Goal: Information Seeking & Learning: Learn about a topic

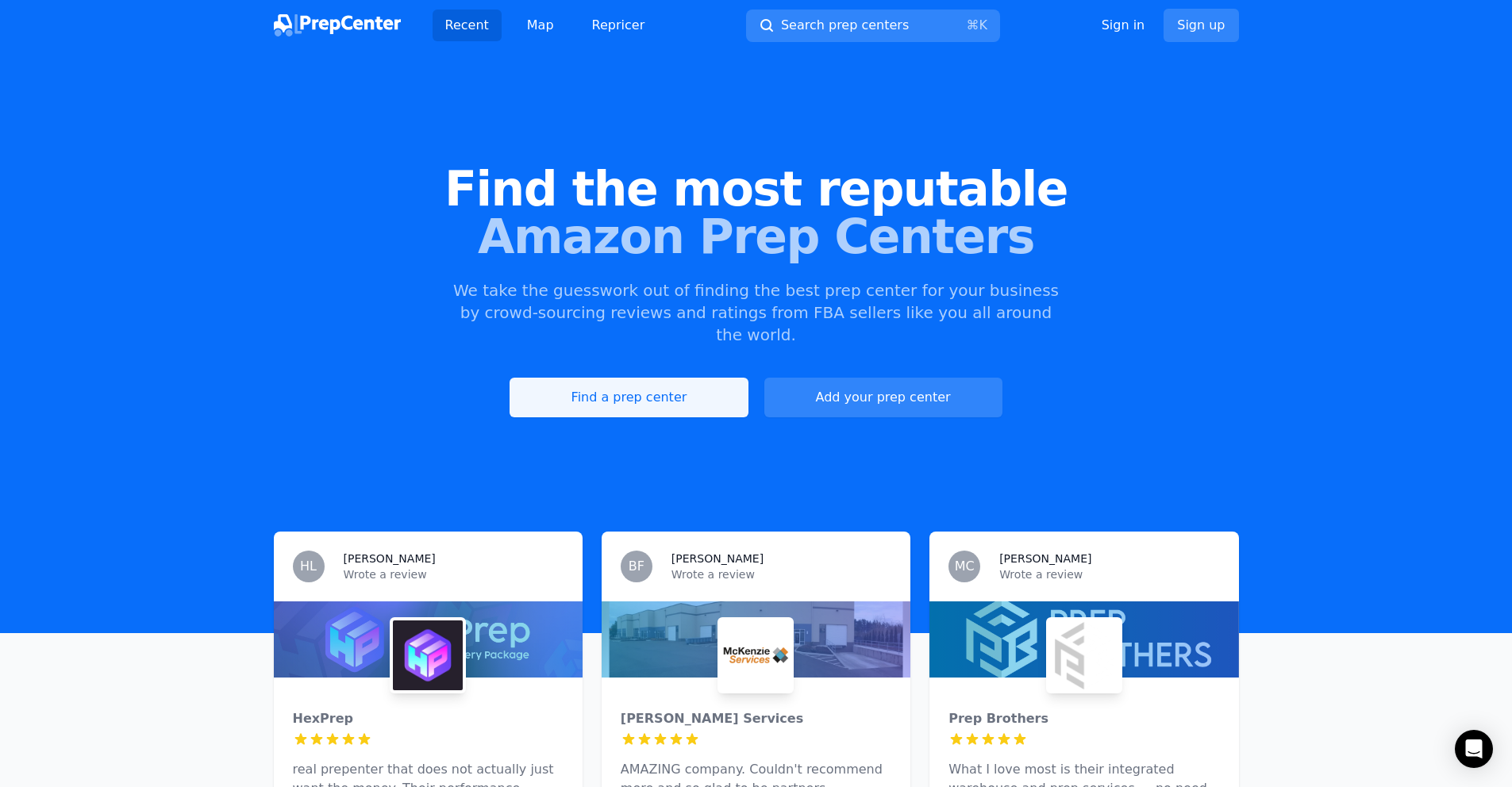
click at [600, 377] on link "Find a prep center" at bounding box center [628, 397] width 238 height 40
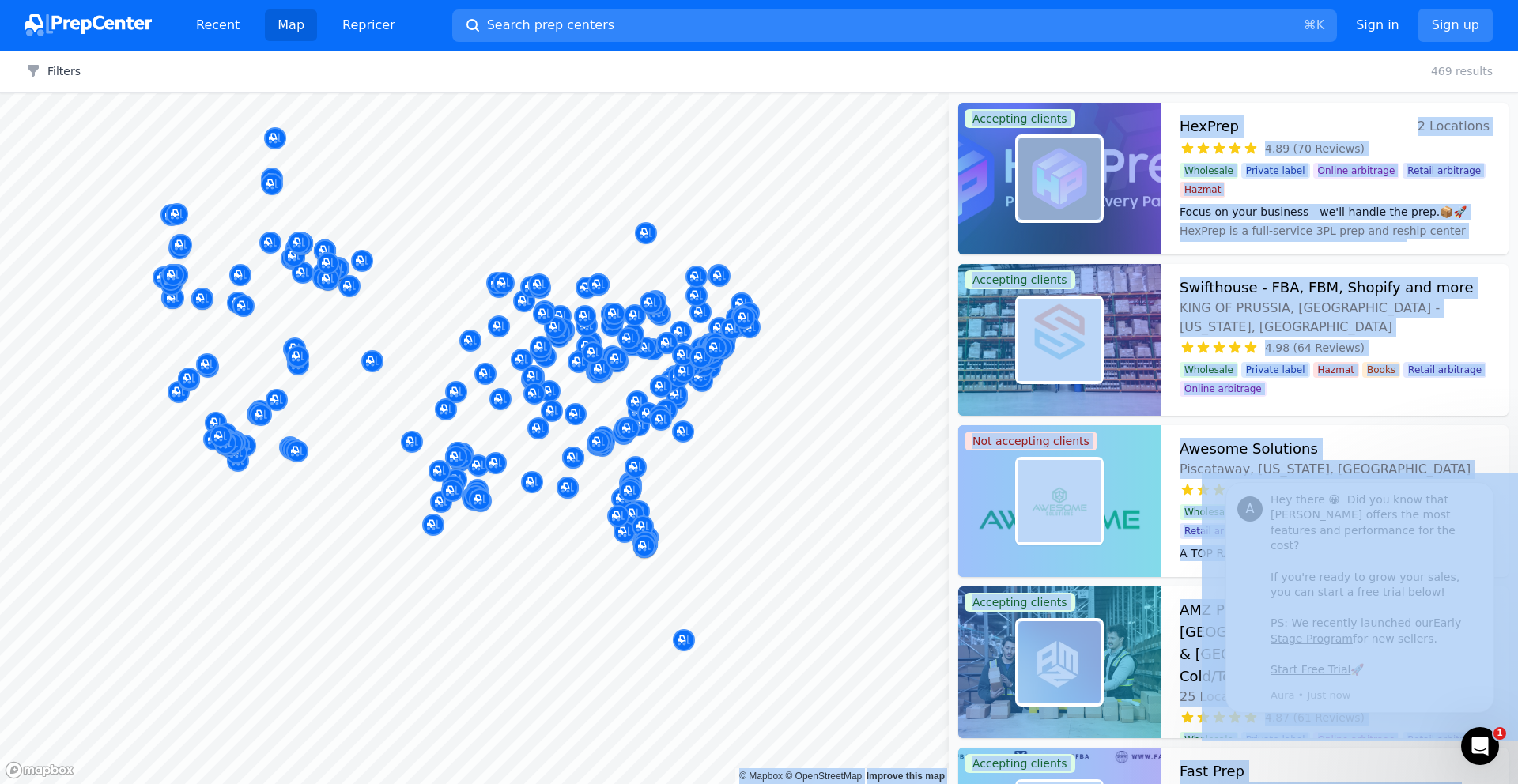
click at [525, 560] on body "Recent Map Repricer Search prep centers ⌘ K Open main menu Sign in Sign up Filt…" at bounding box center [759, 392] width 1518 height 784
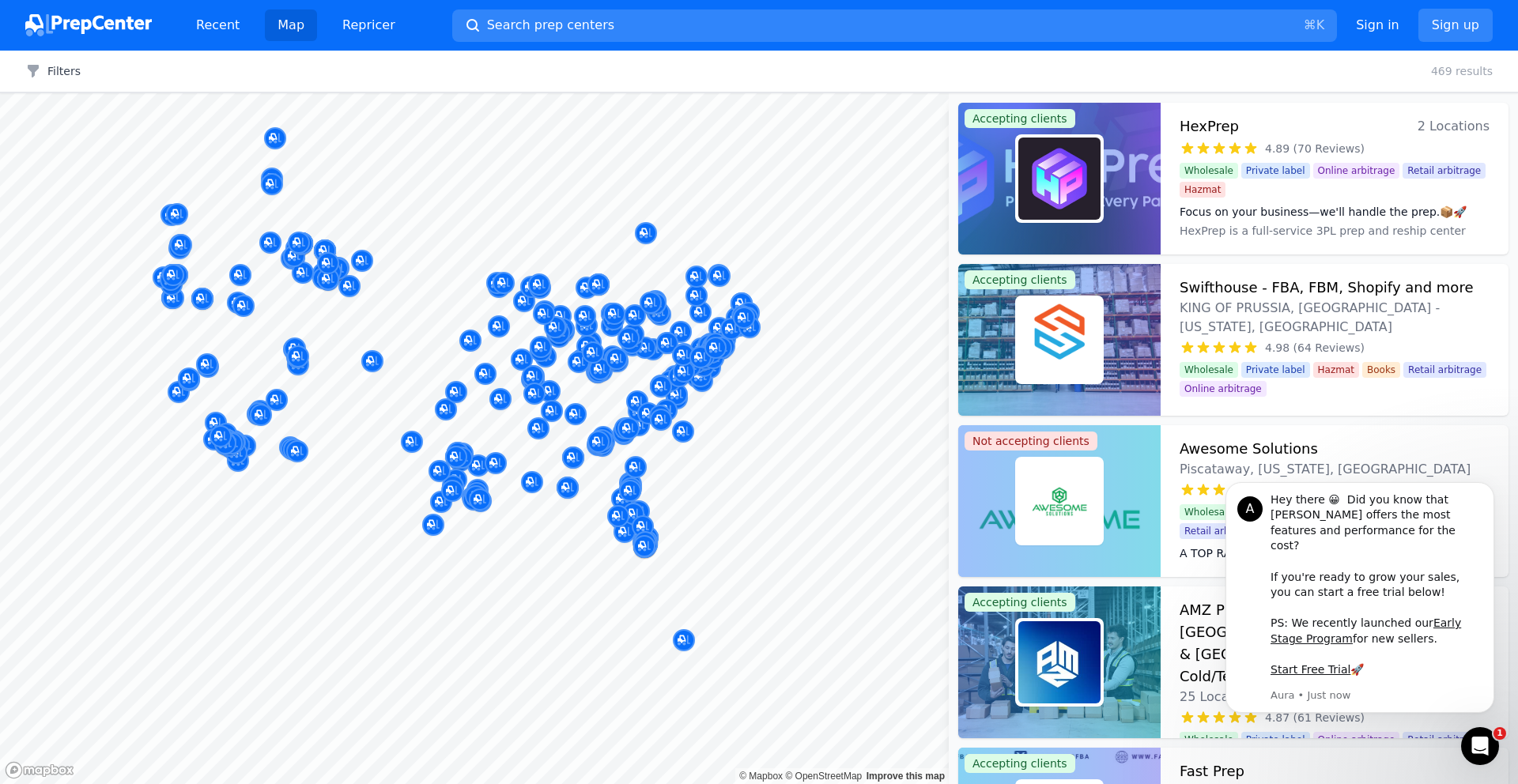
click at [49, 79] on div "Filters Clear all 469 results" at bounding box center [759, 72] width 1518 height 42
click at [55, 70] on button "Filters" at bounding box center [53, 71] width 55 height 16
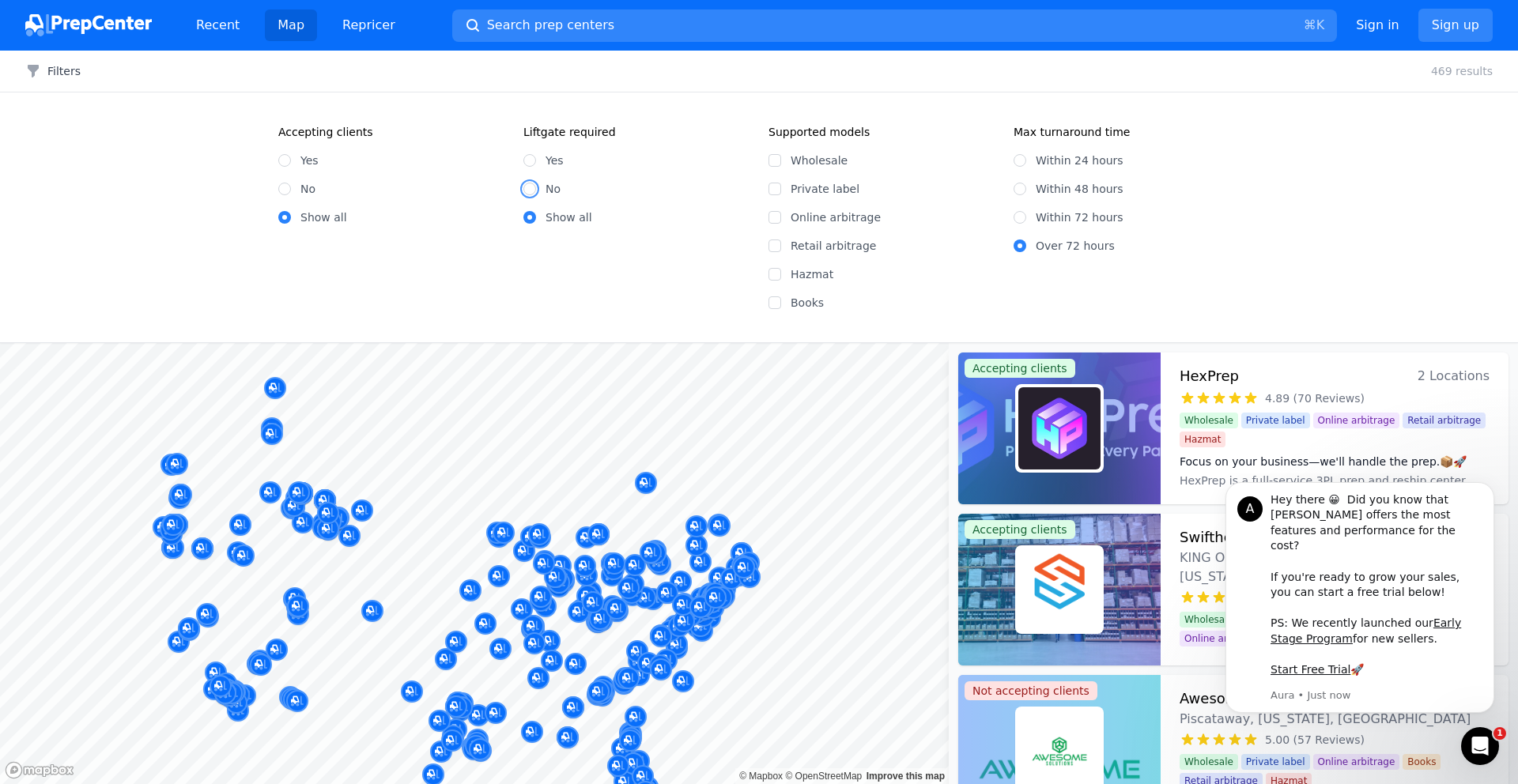
click at [528, 190] on input "No" at bounding box center [529, 188] width 12 height 12
radio input "true"
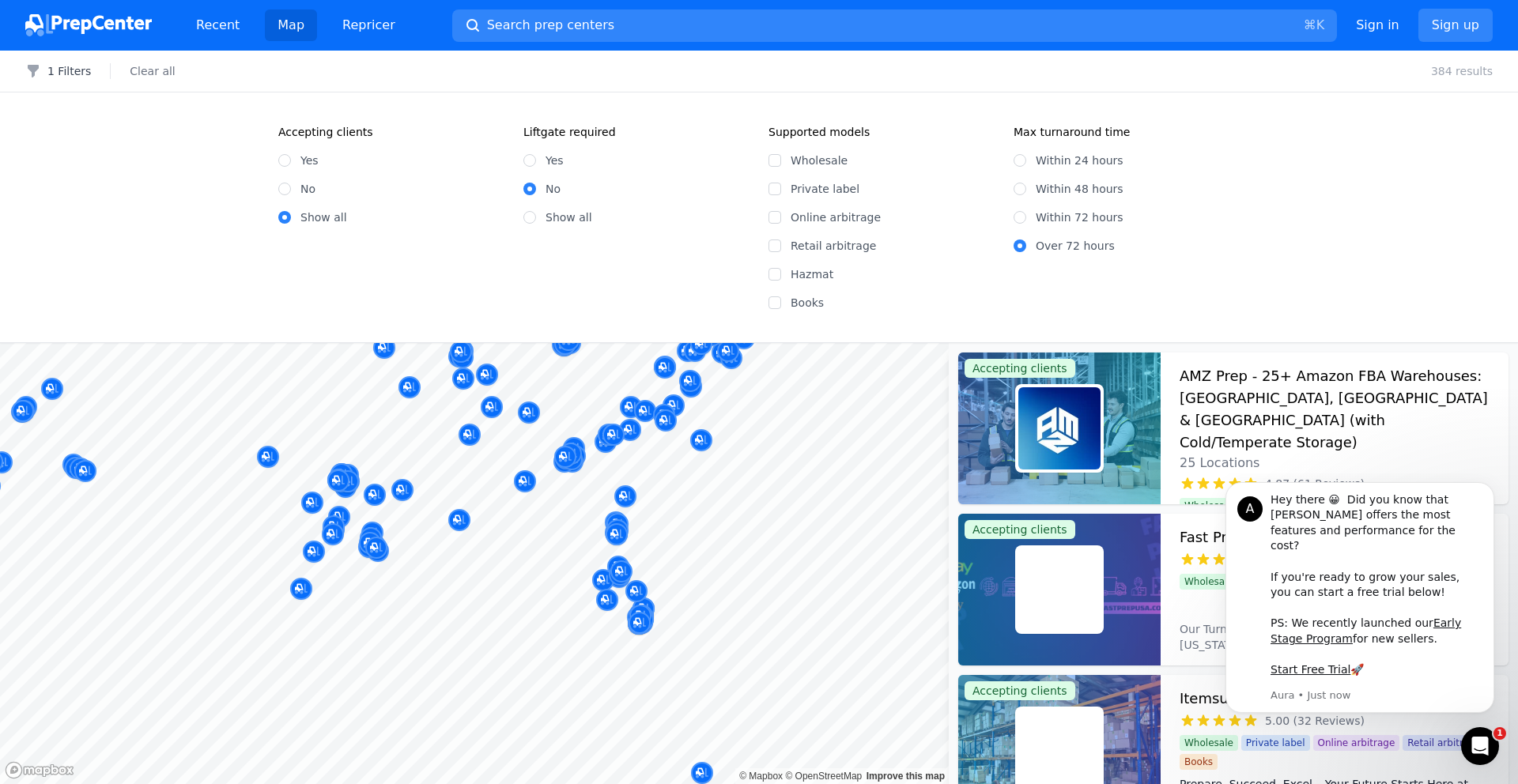
click at [823, 293] on div "Filters 1 Filters Clear all 384 results Accepting clients Yes No Show all Liftg…" at bounding box center [759, 417] width 1518 height 733
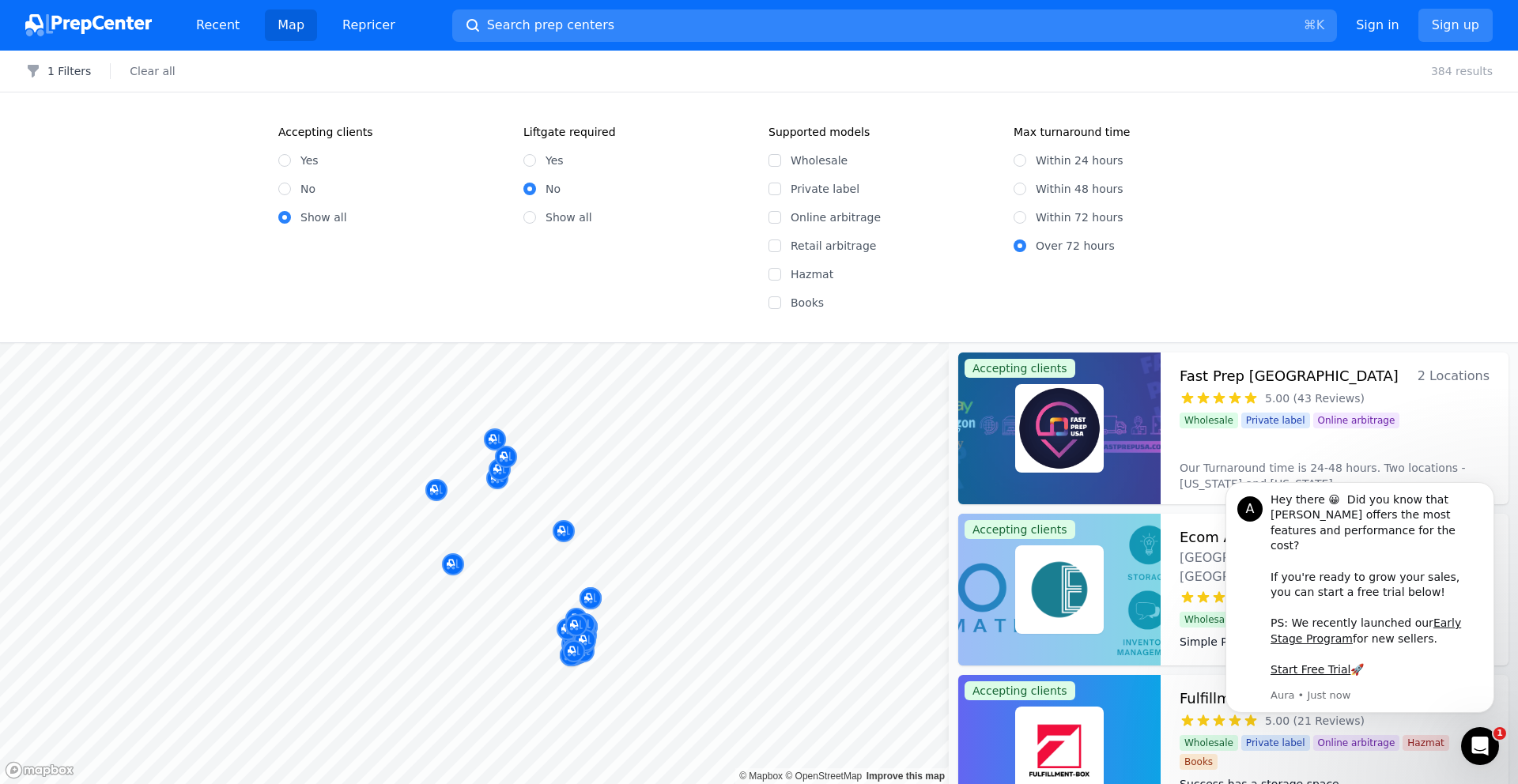
click at [669, 542] on body "Recent Map Repricer Search prep centers ⌘ K Open main menu Sign in Sign up Filt…" at bounding box center [759, 392] width 1518 height 784
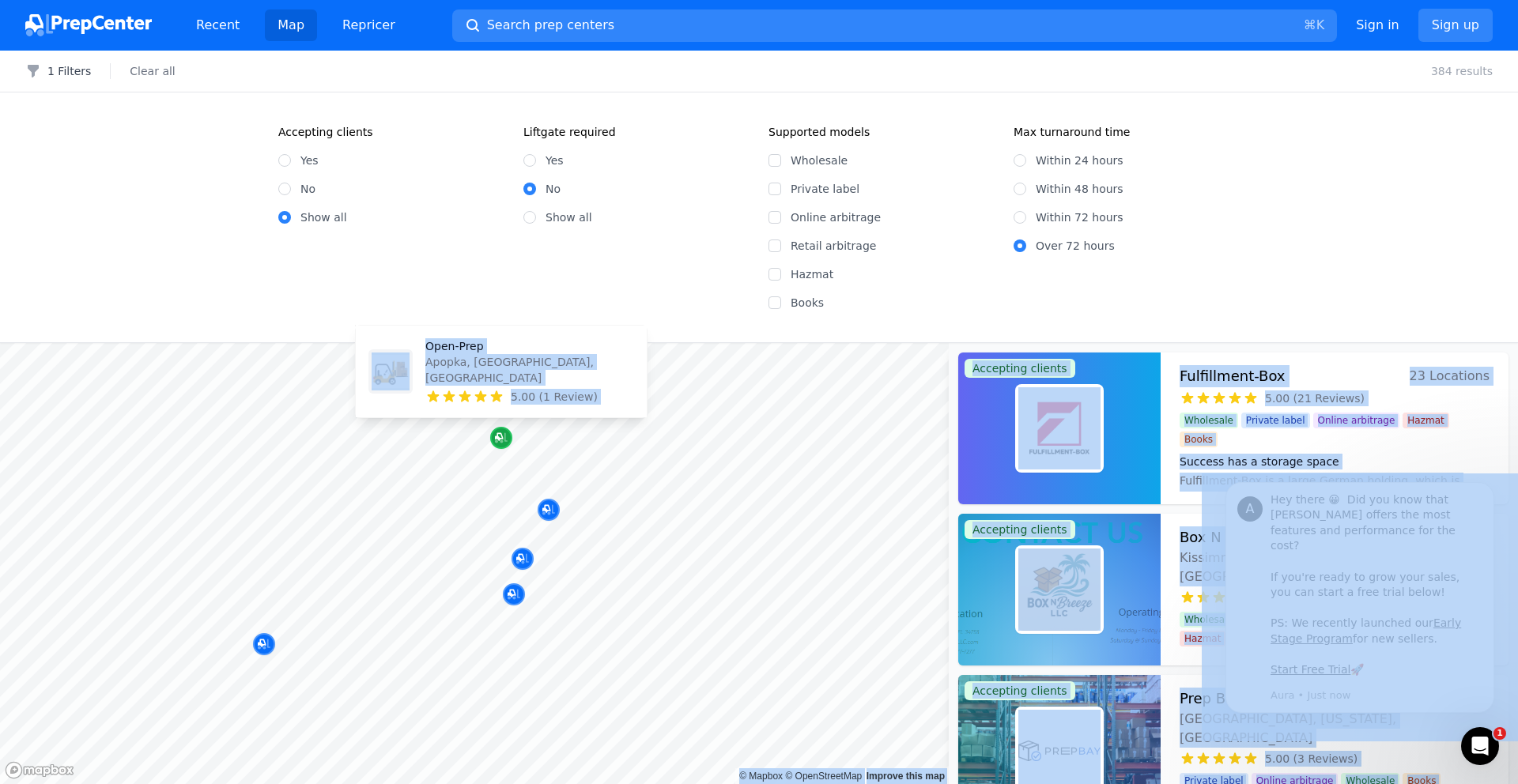
click at [500, 436] on icon "Map marker" at bounding box center [501, 438] width 12 height 16
click at [776, 461] on div at bounding box center [673, 466] width 303 height 12
click at [555, 509] on div at bounding box center [642, 509] width 303 height 12
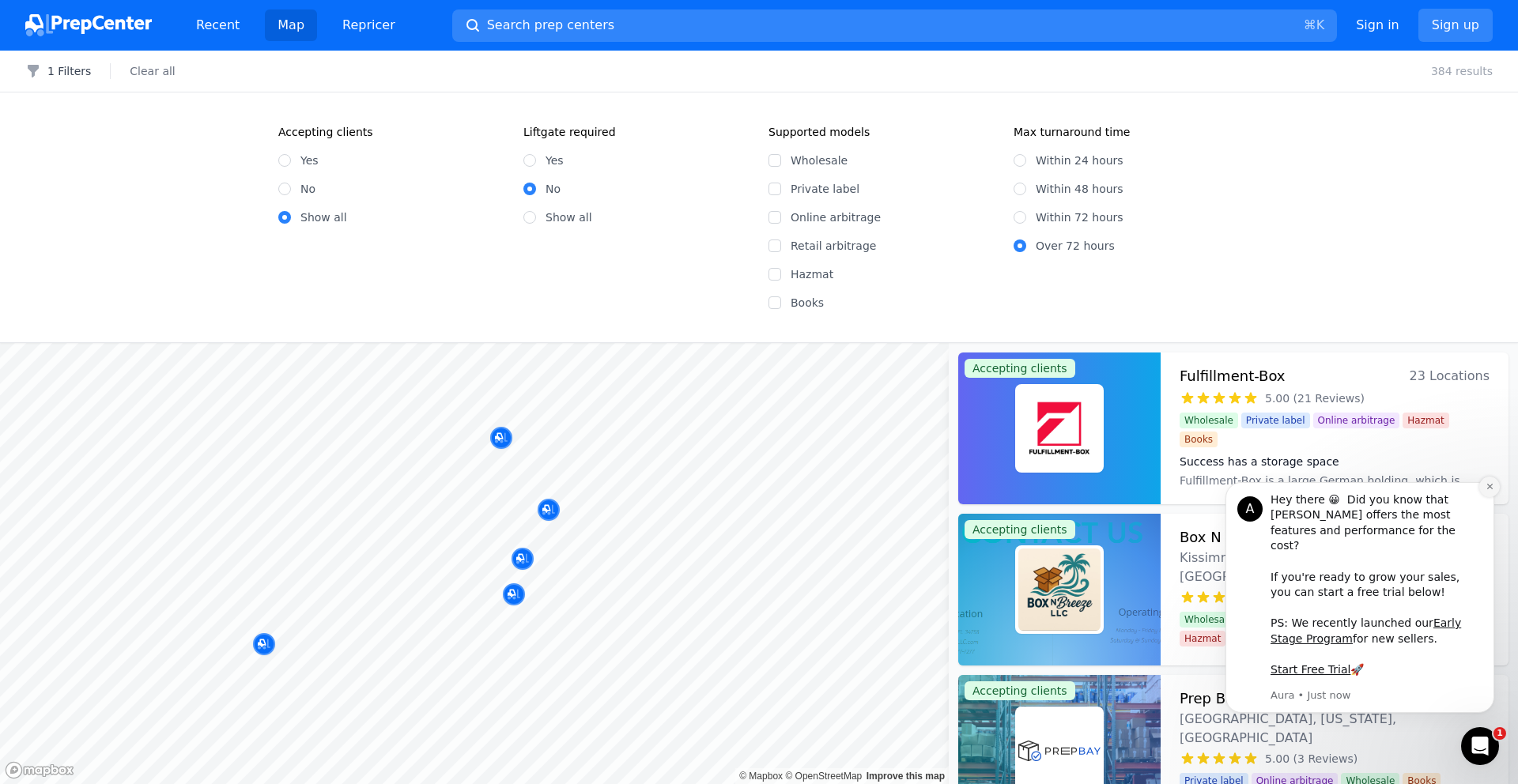
click at [1124, 489] on icon "Dismiss notification" at bounding box center [1489, 486] width 5 height 5
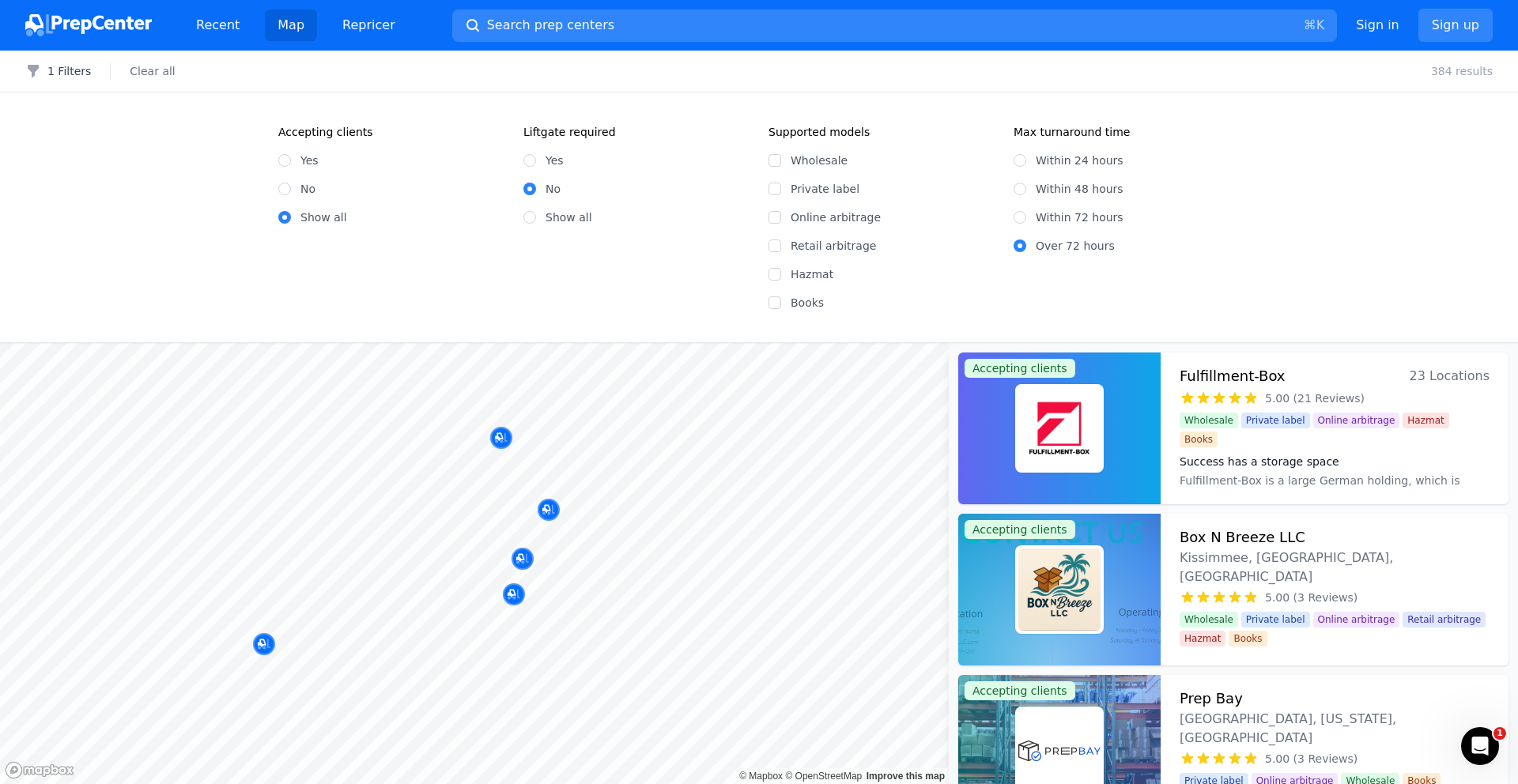
click at [545, 510] on div at bounding box center [642, 509] width 303 height 12
click at [555, 513] on div at bounding box center [642, 509] width 303 height 12
click at [550, 510] on div at bounding box center [642, 509] width 303 height 12
click at [527, 556] on icon "Map marker" at bounding box center [522, 559] width 12 height 11
click at [528, 560] on icon "Map marker" at bounding box center [522, 559] width 12 height 16
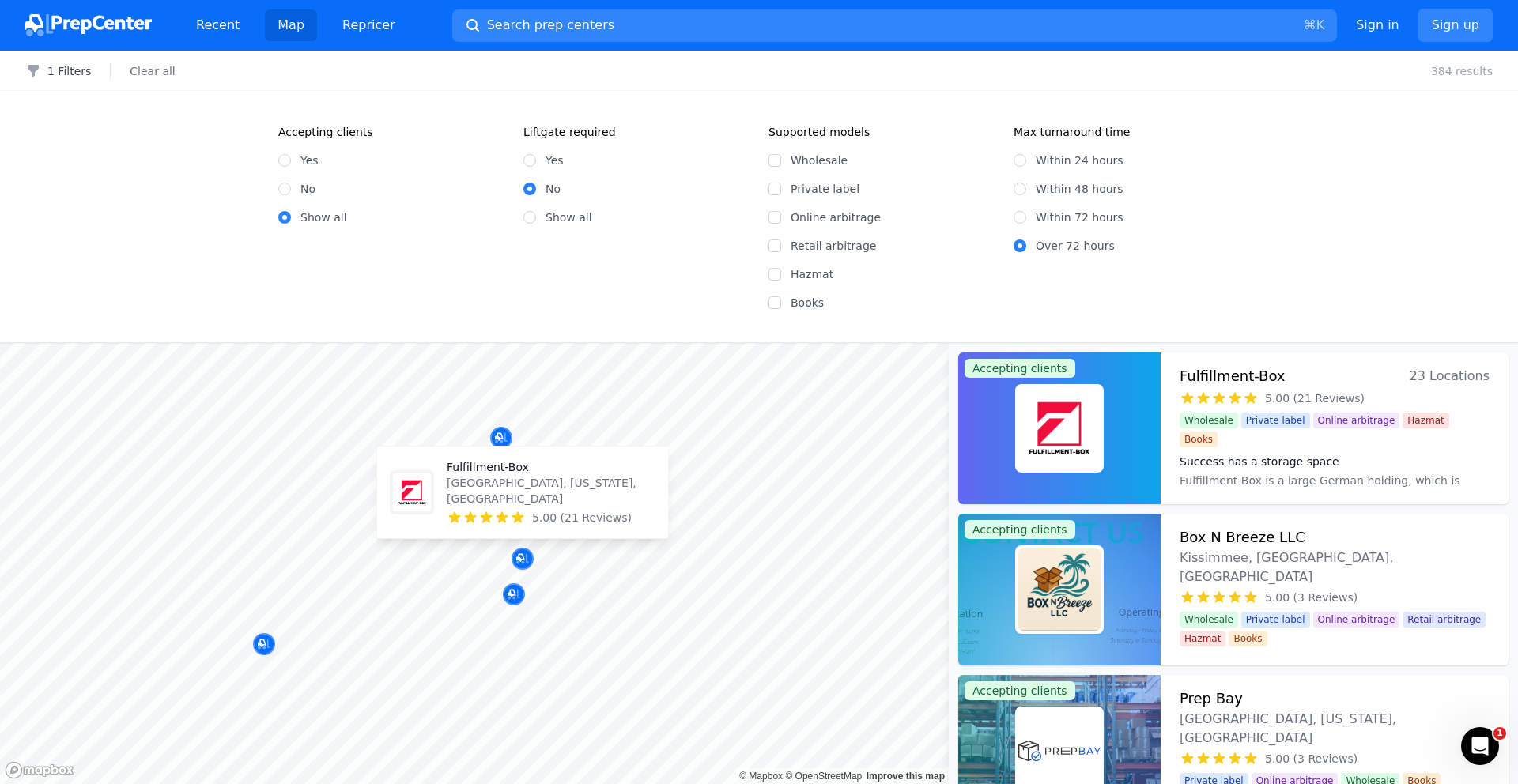
click at [536, 513] on div at bounding box center [642, 509] width 303 height 12
click at [521, 519] on icon at bounding box center [519, 517] width 12 height 11
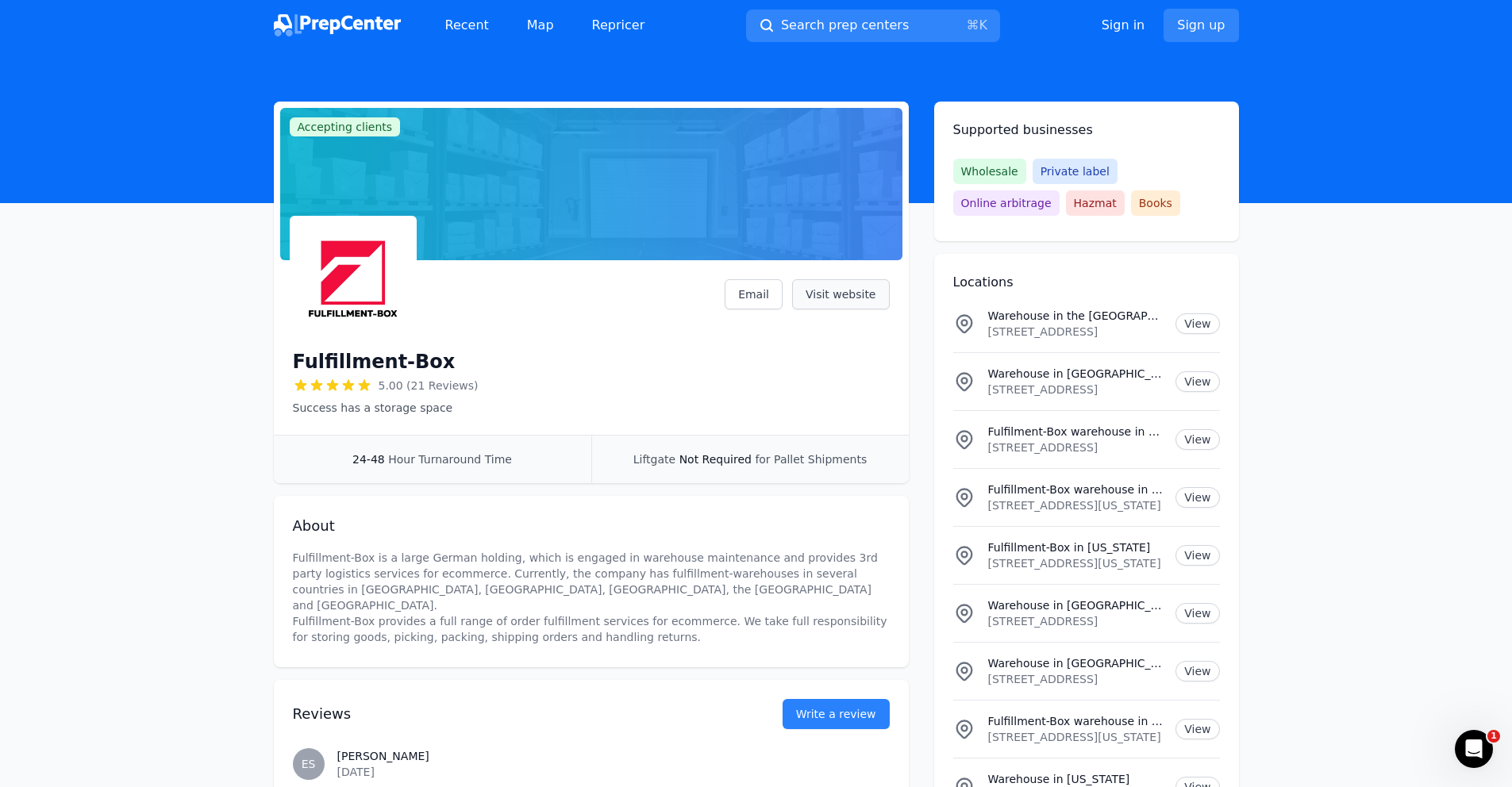
click at [847, 288] on link "Visit website" at bounding box center [840, 295] width 98 height 30
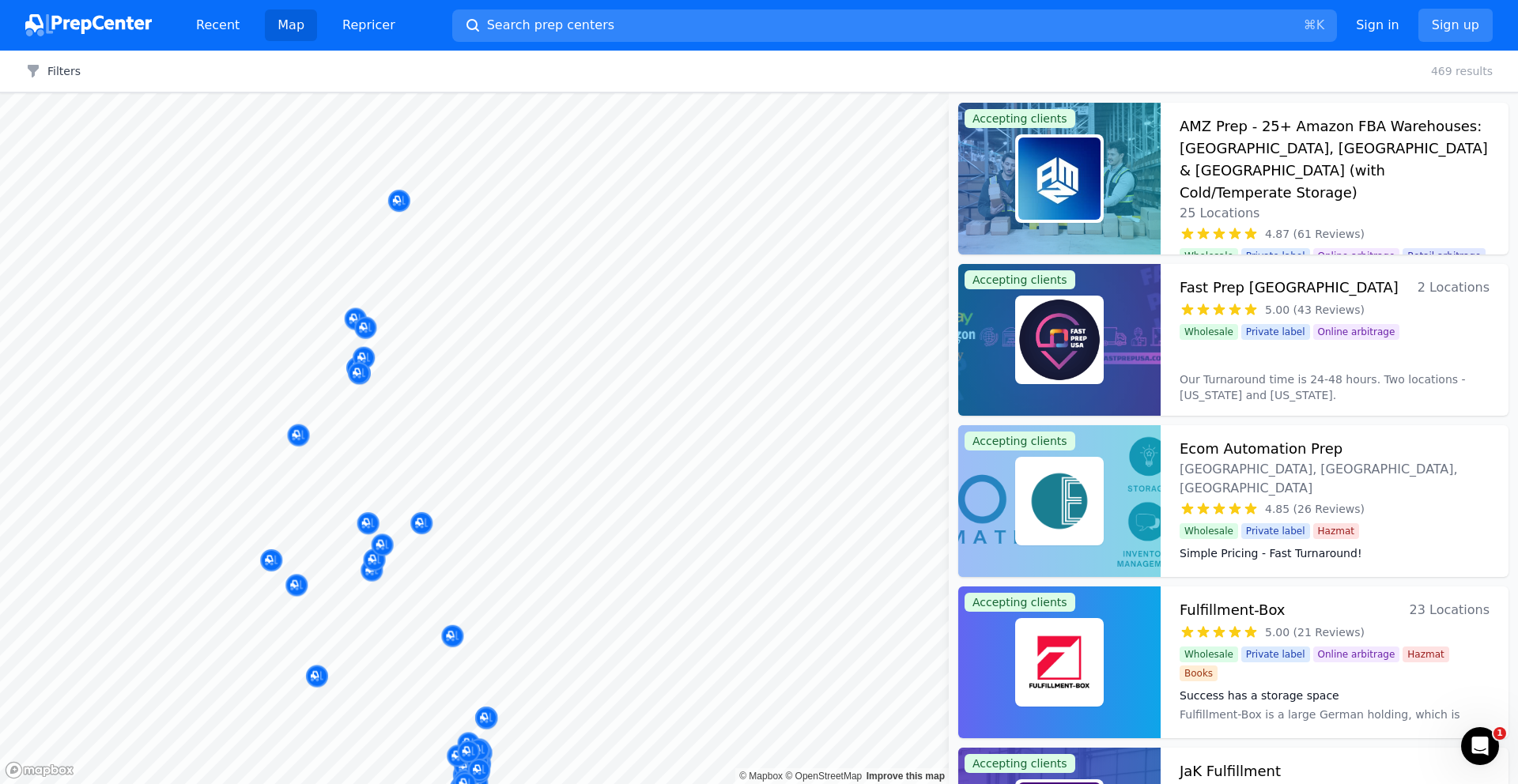
click at [755, 583] on body "Recent Map Repricer Search prep centers ⌘ K Open main menu Sign in Sign up Filt…" at bounding box center [759, 392] width 1518 height 784
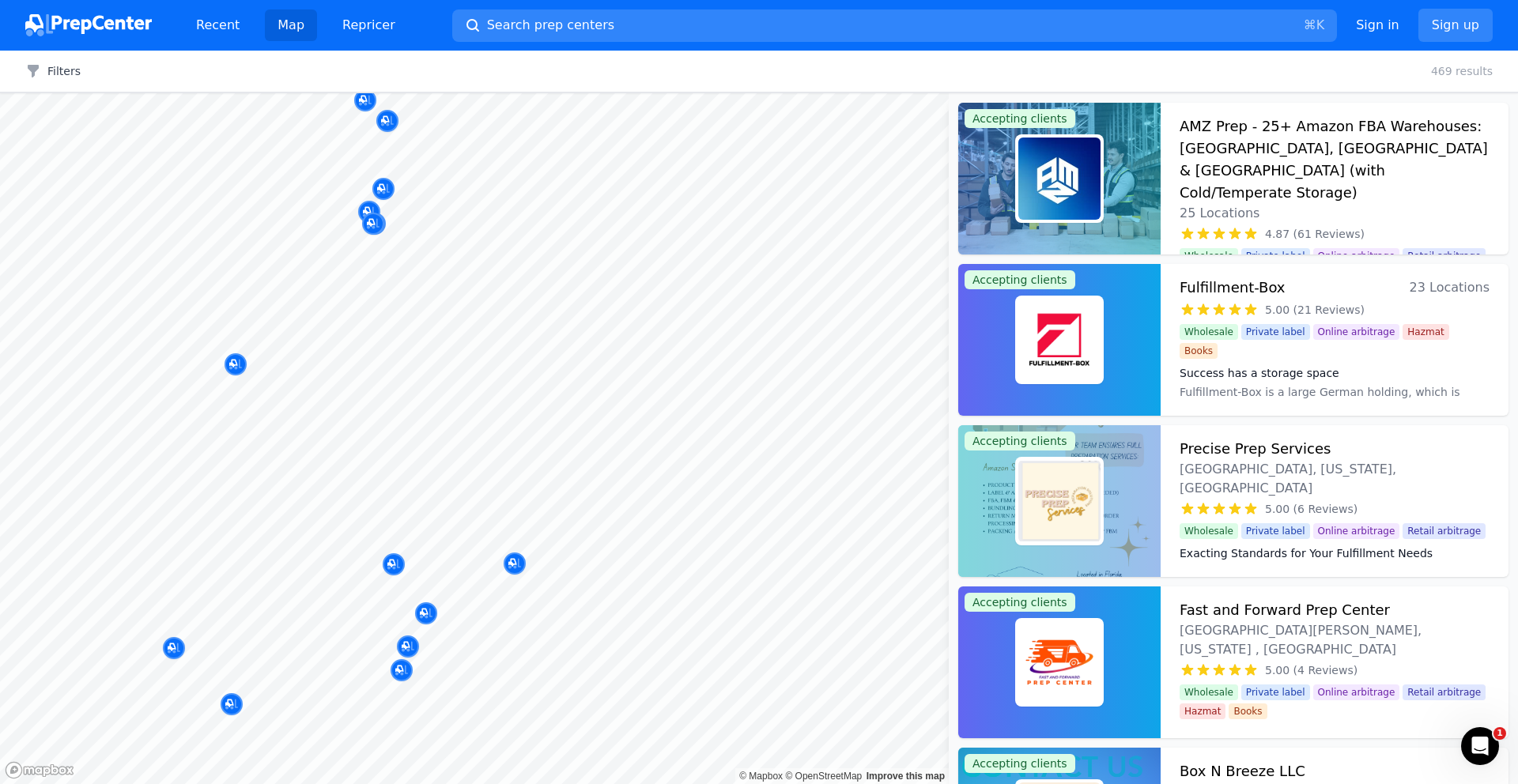
click at [642, 599] on body "Recent Map Repricer Search prep centers ⌘ K Open main menu Sign in Sign up Filt…" at bounding box center [759, 392] width 1518 height 784
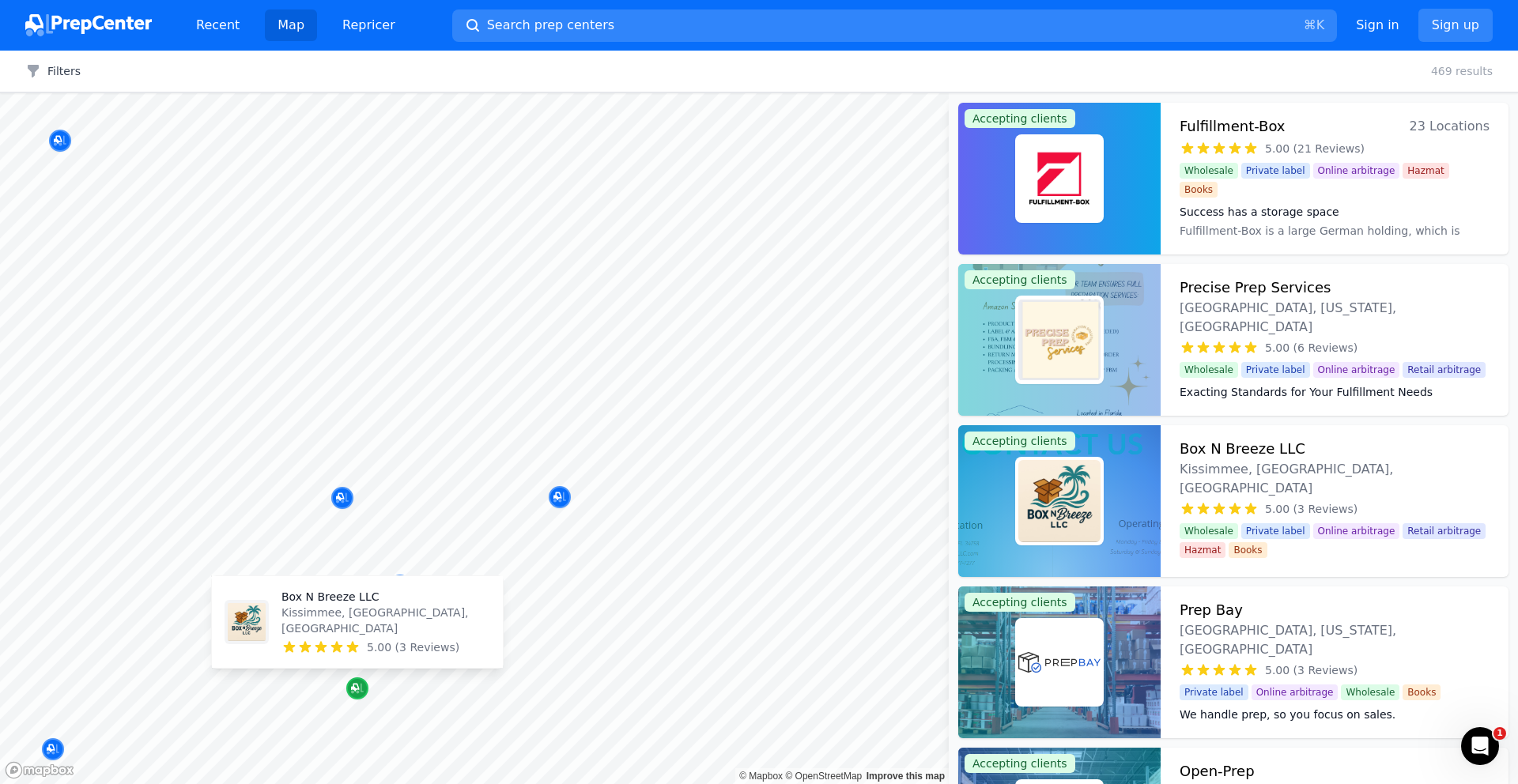
click at [355, 604] on icon "Map marker" at bounding box center [355, 687] width 8 height 8
click at [358, 604] on p "Kissimmee, [GEOGRAPHIC_DATA], [GEOGRAPHIC_DATA]" at bounding box center [386, 620] width 209 height 32
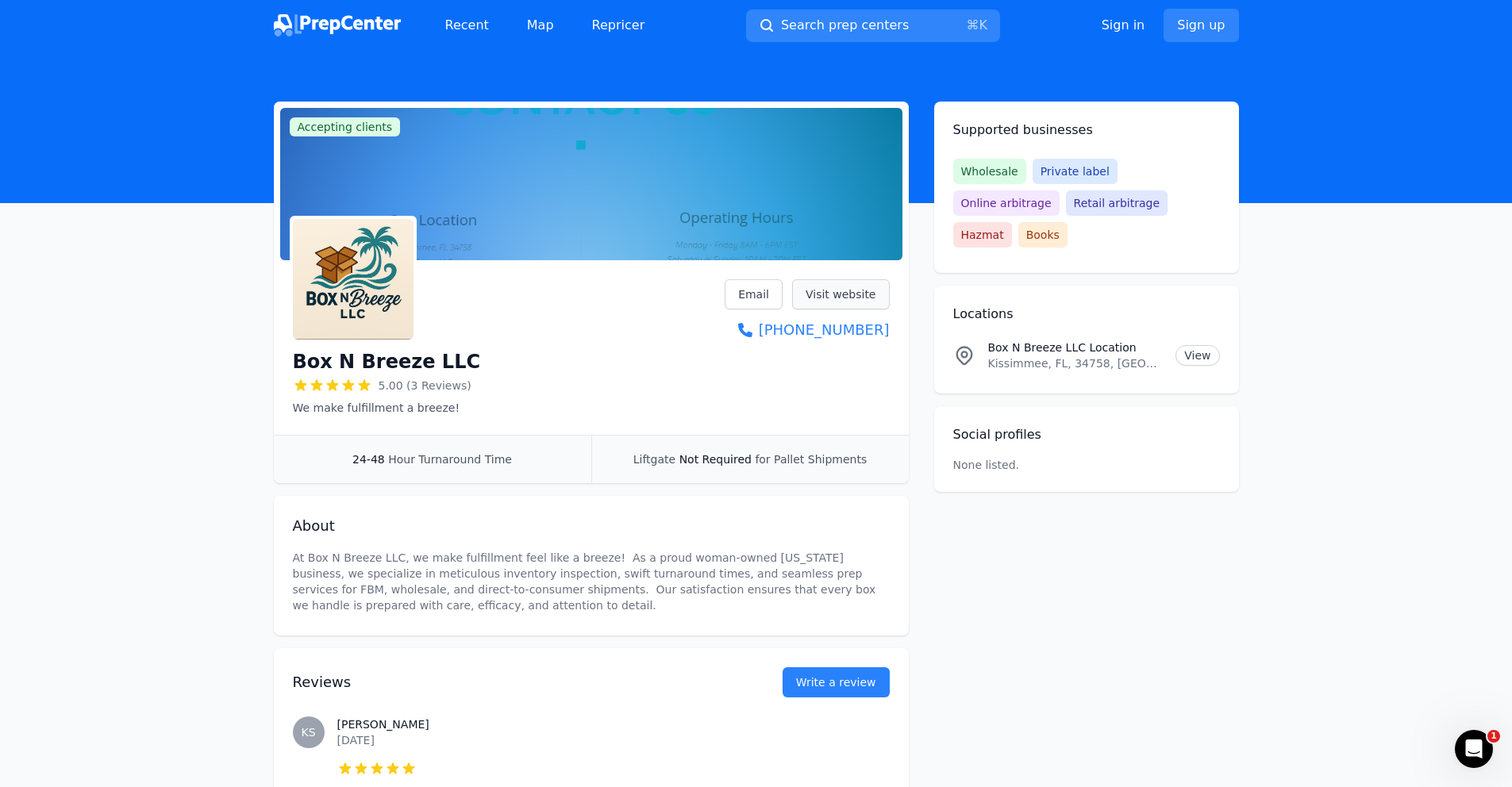
click at [842, 300] on link "Visit website" at bounding box center [840, 295] width 98 height 30
